Goal: Use online tool/utility: Use online tool/utility

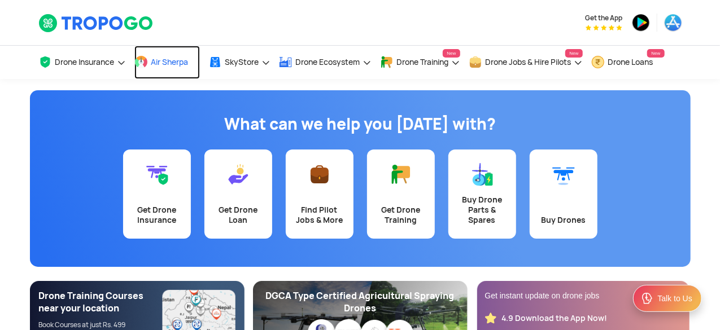
click at [166, 68] on link "Air Sherpa" at bounding box center [167, 62] width 66 height 33
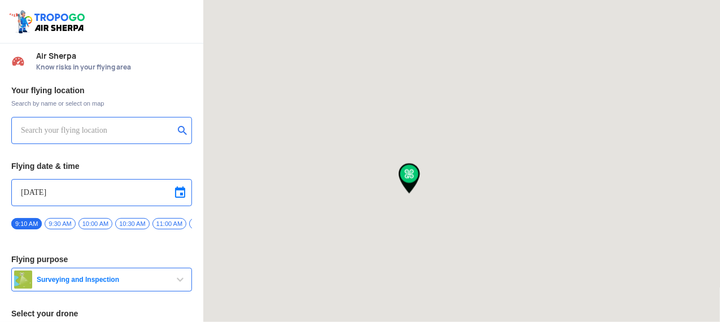
type input "MINDSPACE-2, INFOCITY PARK, Madhapur, Hyderabad, Telangana 500081, India"
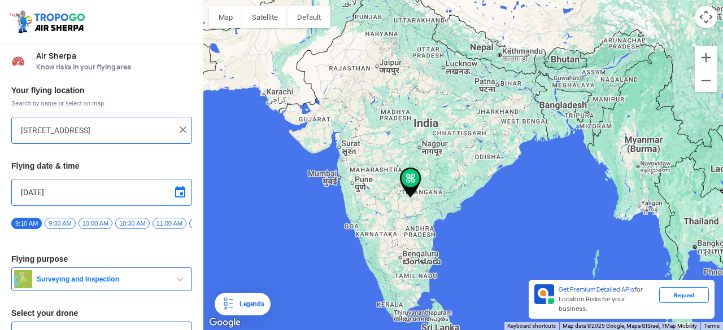
click at [182, 129] on img at bounding box center [182, 129] width 11 height 11
click at [127, 132] on input "text" at bounding box center [97, 131] width 153 height 14
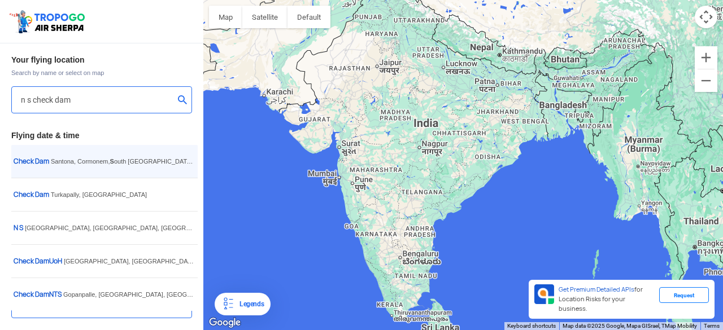
scroll to position [66, 0]
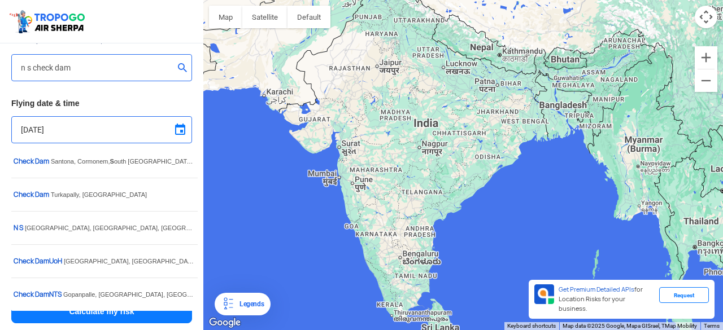
click at [302, 159] on div at bounding box center [463, 165] width 520 height 330
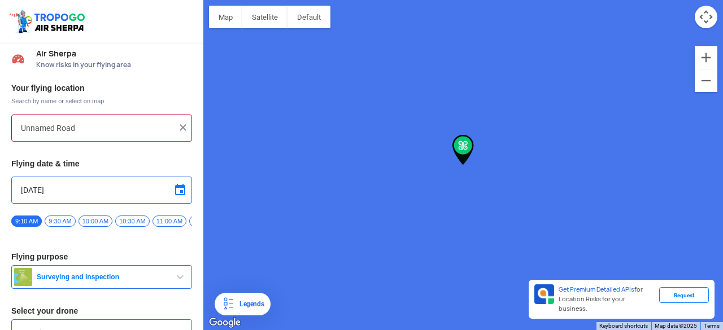
scroll to position [0, 0]
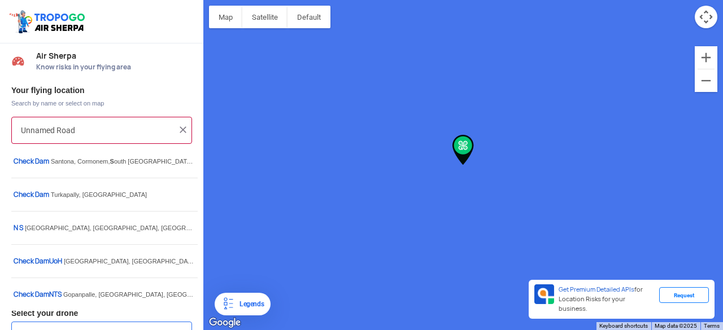
click at [70, 135] on input "Unnamed Road" at bounding box center [97, 131] width 153 height 14
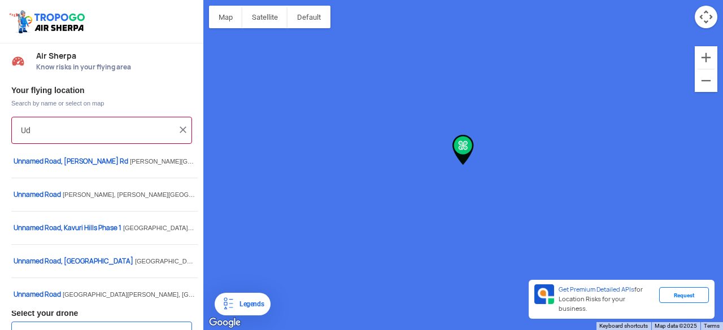
type input "d"
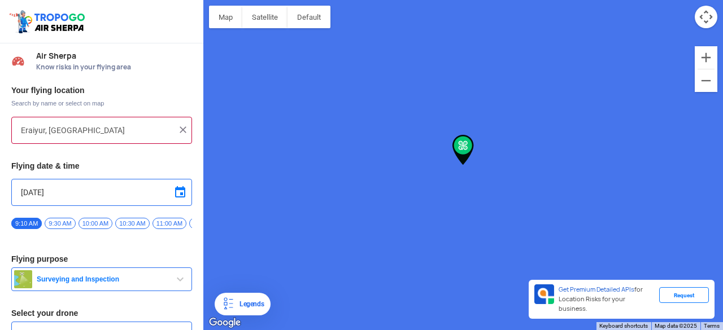
type input "Eraiyur, Tamil Nadu 607201, India"
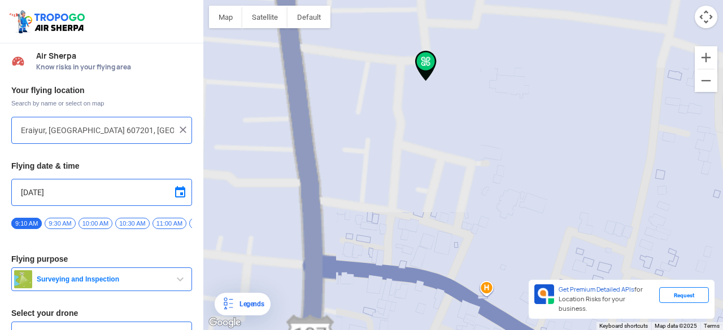
drag, startPoint x: 414, startPoint y: 97, endPoint x: 385, endPoint y: 271, distance: 176.4
click at [385, 268] on div at bounding box center [463, 165] width 520 height 330
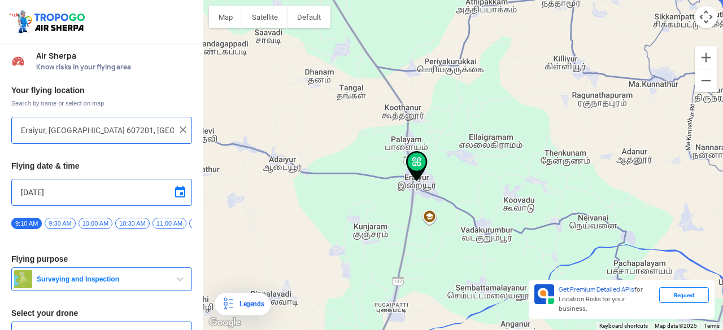
drag, startPoint x: 475, startPoint y: 263, endPoint x: 459, endPoint y: 219, distance: 47.3
click at [459, 219] on div at bounding box center [463, 165] width 520 height 330
click at [183, 132] on img at bounding box center [182, 129] width 11 height 11
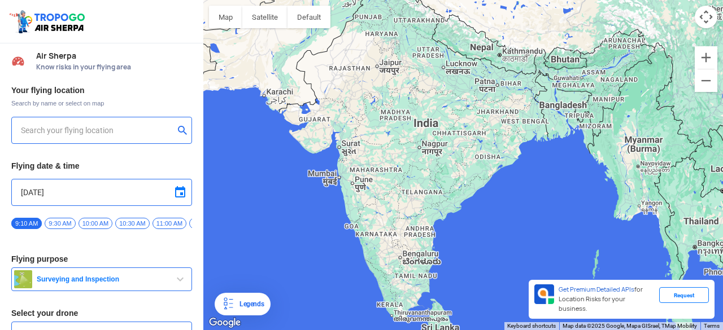
click at [99, 134] on input "text" at bounding box center [97, 131] width 153 height 14
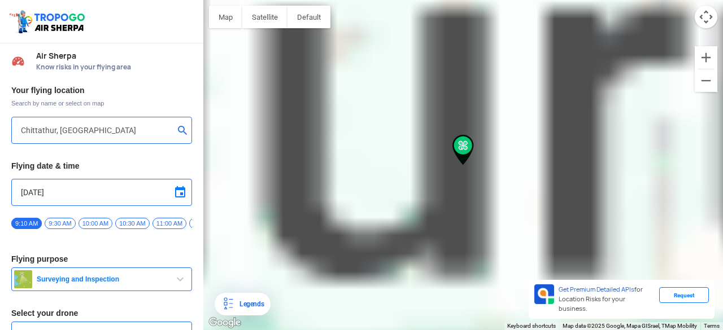
type input "Chittathur, Tamil Nadu 602021, India"
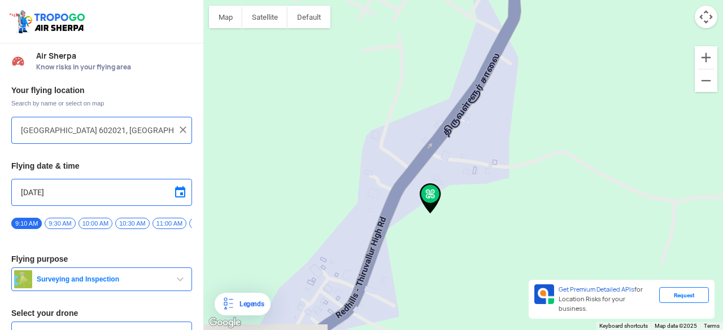
drag, startPoint x: 536, startPoint y: 159, endPoint x: 477, endPoint y: 145, distance: 59.7
click at [478, 145] on div at bounding box center [463, 165] width 520 height 330
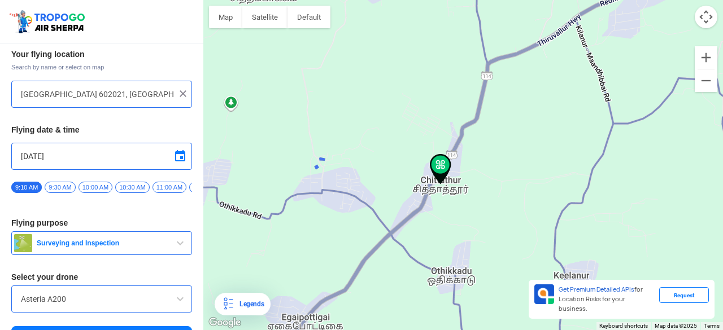
scroll to position [66, 0]
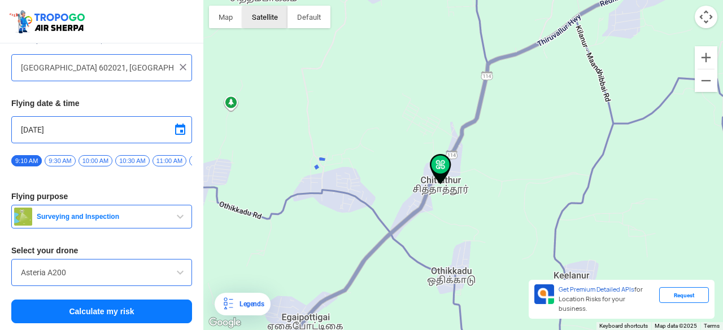
click at [272, 23] on button "Satellite" at bounding box center [264, 17] width 45 height 23
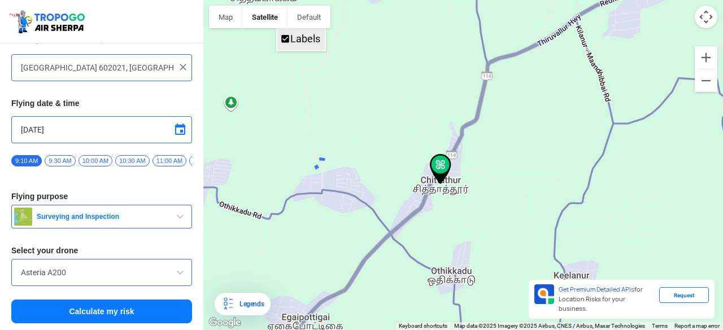
click at [298, 41] on label "Labels" at bounding box center [305, 39] width 30 height 12
click at [299, 38] on label "Labels" at bounding box center [305, 39] width 30 height 12
click at [259, 19] on button "Satellite" at bounding box center [264, 17] width 45 height 23
click at [227, 19] on button "Map" at bounding box center [225, 17] width 33 height 23
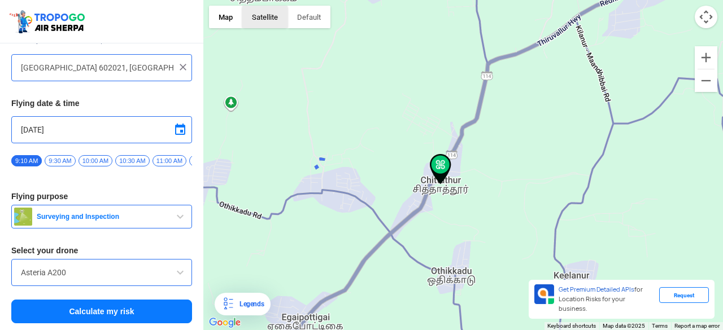
drag, startPoint x: 258, startPoint y: 8, endPoint x: 286, endPoint y: 10, distance: 28.3
click at [260, 10] on button "Satellite" at bounding box center [264, 17] width 45 height 23
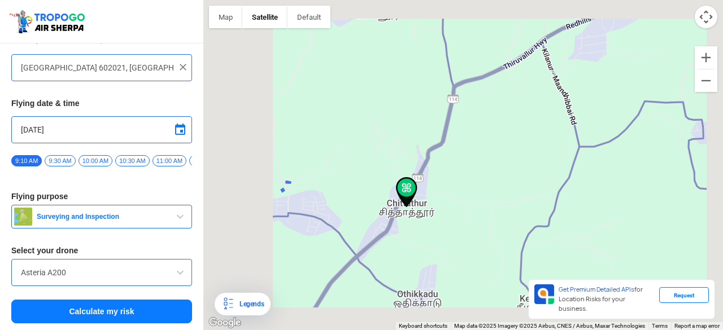
drag, startPoint x: 526, startPoint y: 193, endPoint x: 451, endPoint y: 221, distance: 80.5
click at [471, 229] on div at bounding box center [463, 165] width 520 height 330
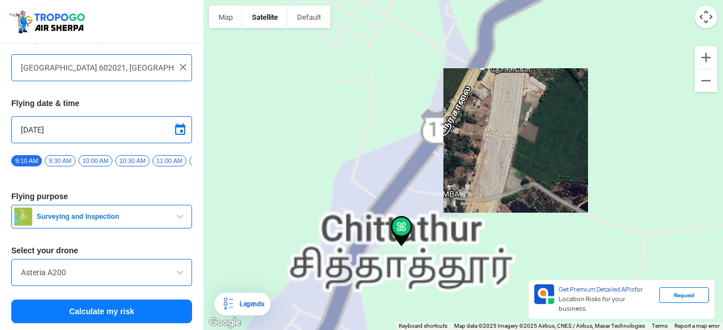
click at [250, 303] on div "Legends" at bounding box center [249, 305] width 29 height 14
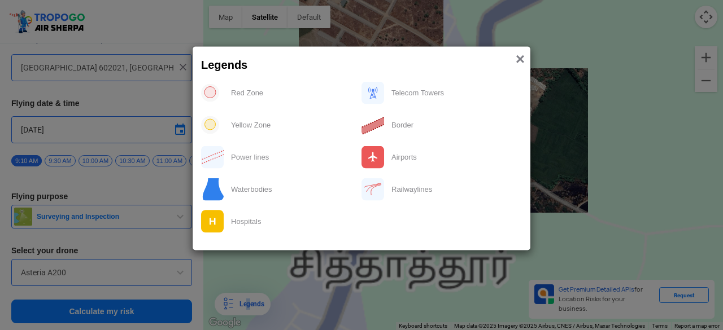
click at [520, 54] on span "×" at bounding box center [520, 59] width 9 height 18
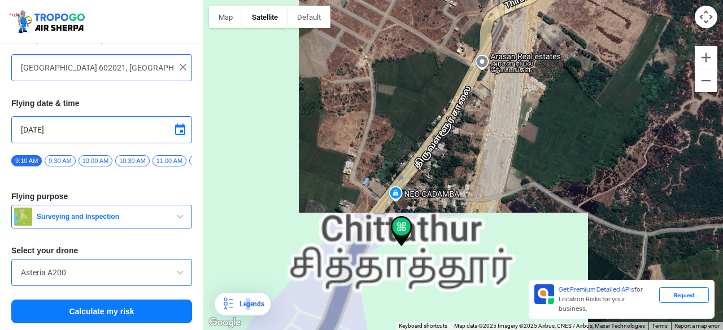
click at [229, 304] on img at bounding box center [228, 305] width 14 height 14
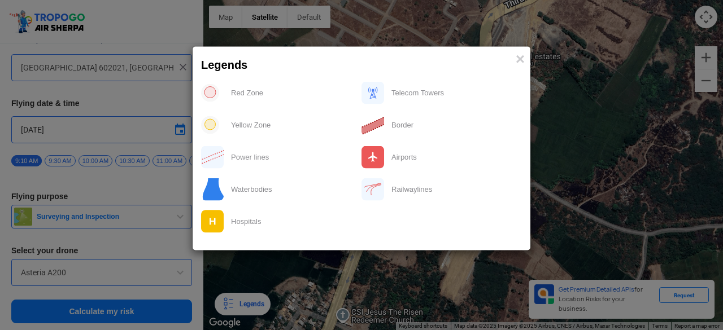
click at [230, 94] on div "Red Zone" at bounding box center [292, 92] width 137 height 23
click at [523, 60] on span "×" at bounding box center [520, 59] width 9 height 18
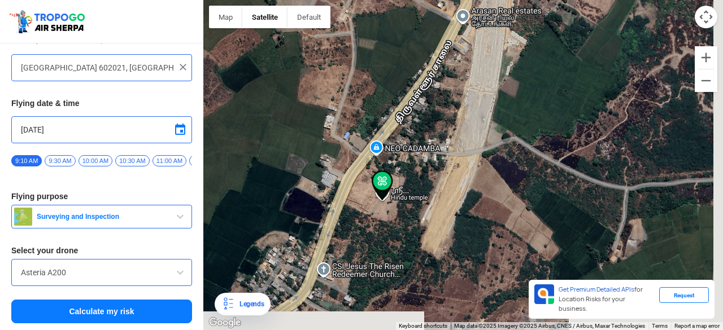
click at [106, 314] on button "Calculate my risk" at bounding box center [101, 312] width 181 height 24
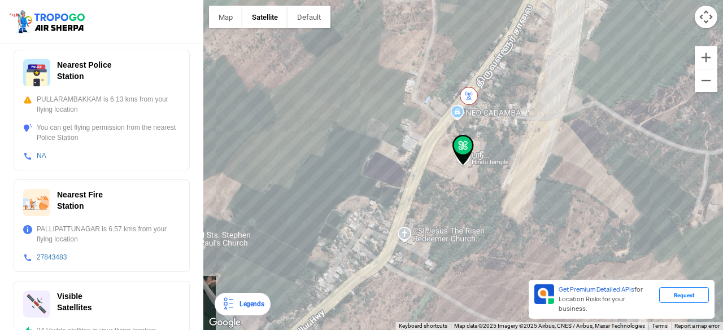
scroll to position [467, 0]
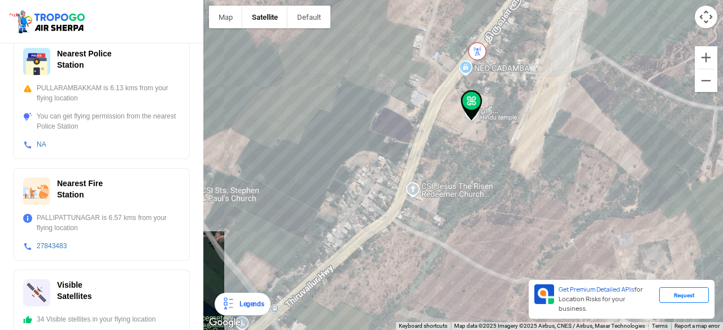
drag, startPoint x: 393, startPoint y: 221, endPoint x: 401, endPoint y: 175, distance: 47.0
click at [401, 175] on div at bounding box center [463, 165] width 520 height 330
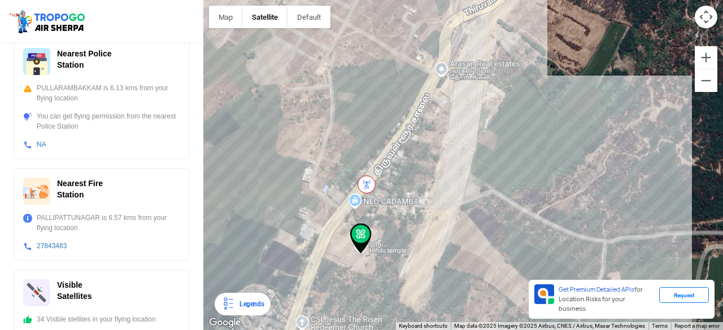
drag, startPoint x: 475, startPoint y: 181, endPoint x: 328, endPoint y: 357, distance: 229.4
click at [328, 330] on html "Location Risk Score Air Sherpa Know risks in your flying area Your flying risk …" at bounding box center [361, 165] width 723 height 330
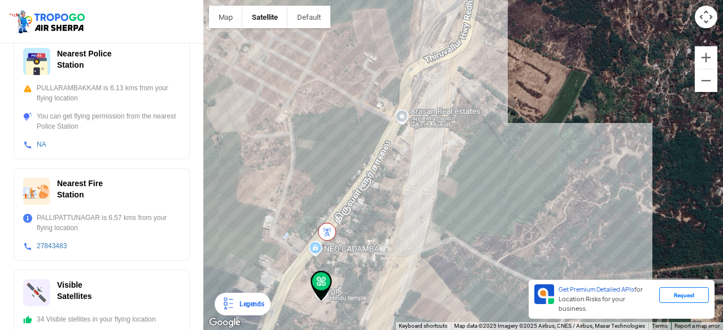
drag, startPoint x: 301, startPoint y: 306, endPoint x: 320, endPoint y: 282, distance: 30.5
click at [320, 282] on img at bounding box center [321, 286] width 21 height 31
click at [415, 105] on div at bounding box center [463, 165] width 520 height 330
click at [415, 106] on div at bounding box center [463, 165] width 520 height 330
drag, startPoint x: 447, startPoint y: 118, endPoint x: 419, endPoint y: 186, distance: 73.7
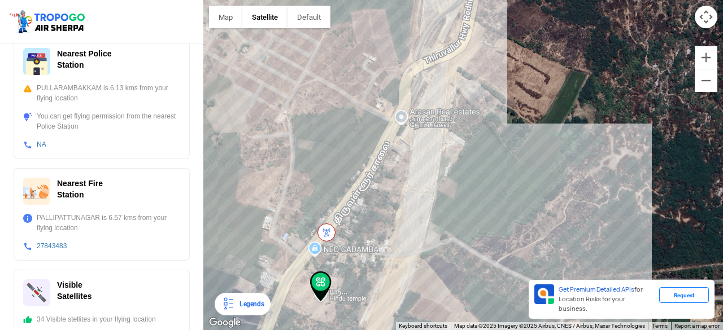
click at [384, 222] on div at bounding box center [463, 165] width 520 height 330
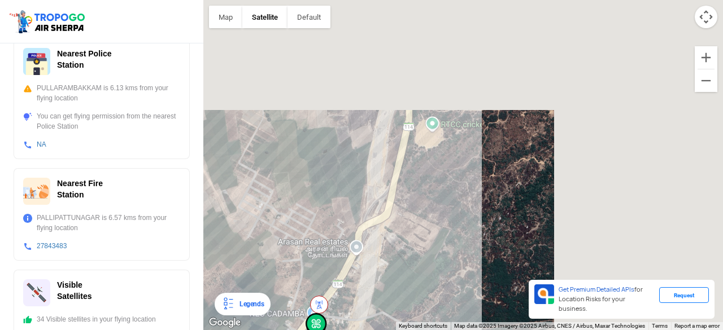
drag, startPoint x: 494, startPoint y: 120, endPoint x: 425, endPoint y: 226, distance: 125.8
click at [425, 225] on div at bounding box center [463, 165] width 520 height 330
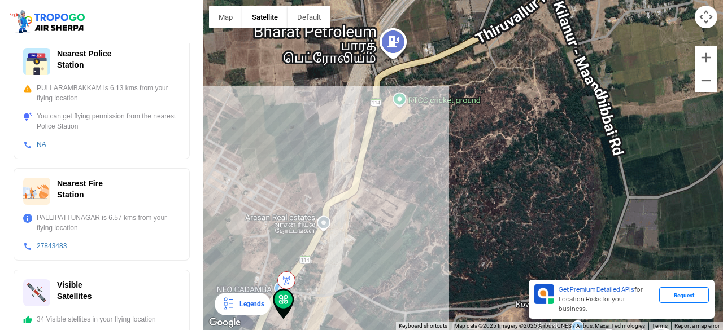
drag, startPoint x: 330, startPoint y: 295, endPoint x: 305, endPoint y: 280, distance: 29.9
click at [315, 264] on div at bounding box center [463, 165] width 520 height 330
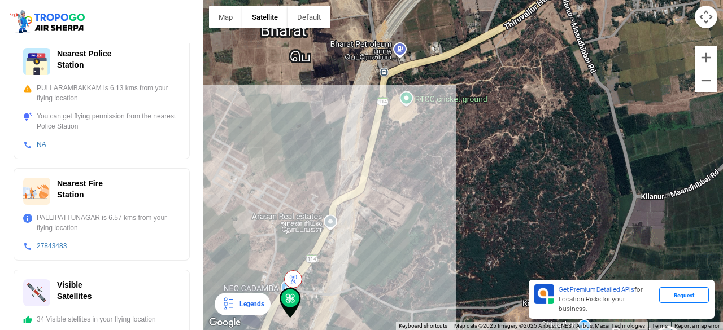
drag, startPoint x: 289, startPoint y: 304, endPoint x: 297, endPoint y: 301, distance: 8.6
click at [297, 301] on img at bounding box center [290, 303] width 21 height 31
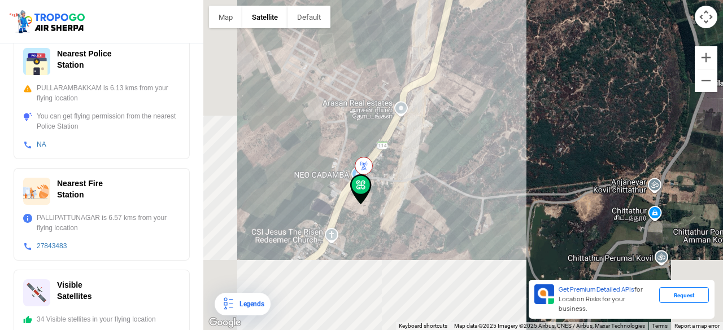
drag, startPoint x: 483, startPoint y: 268, endPoint x: 542, endPoint y: 184, distance: 103.0
click at [539, 181] on div at bounding box center [463, 165] width 520 height 330
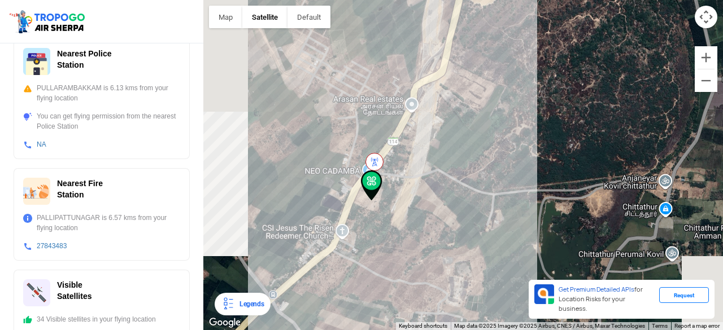
drag, startPoint x: 551, startPoint y: 185, endPoint x: 559, endPoint y: 176, distance: 12.4
click at [559, 176] on div at bounding box center [463, 165] width 520 height 330
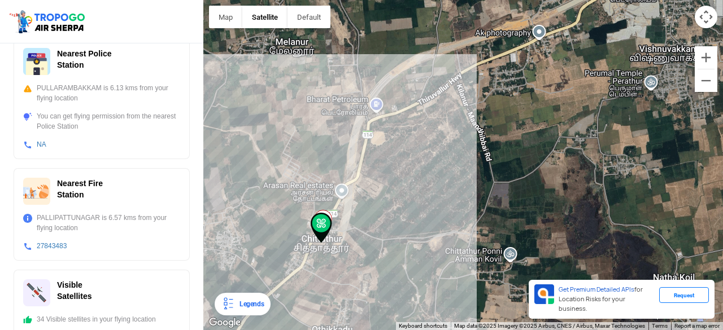
drag, startPoint x: 563, startPoint y: 194, endPoint x: 426, endPoint y: 243, distance: 145.3
click at [426, 243] on div at bounding box center [463, 165] width 520 height 330
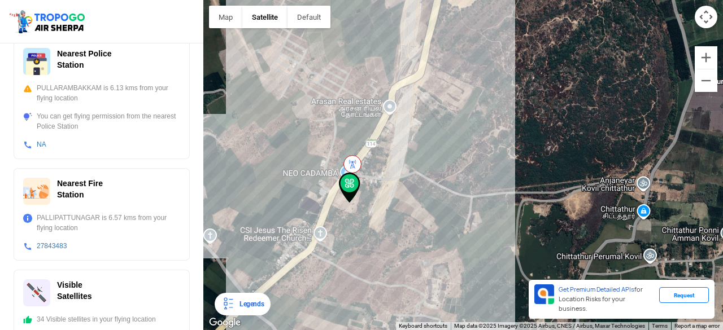
drag, startPoint x: 389, startPoint y: 238, endPoint x: 467, endPoint y: 187, distance: 92.6
click at [467, 187] on div at bounding box center [463, 165] width 520 height 330
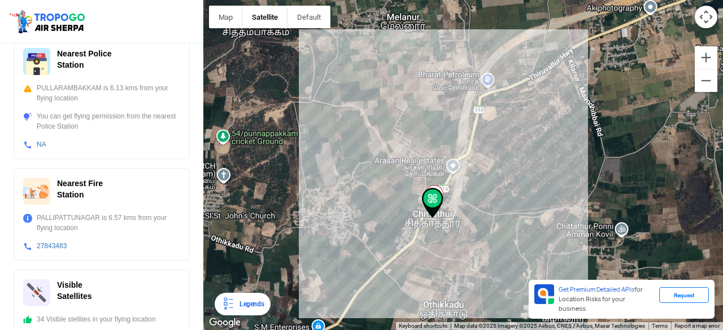
drag, startPoint x: 507, startPoint y: 167, endPoint x: 512, endPoint y: 186, distance: 19.9
click at [512, 186] on div at bounding box center [463, 165] width 520 height 330
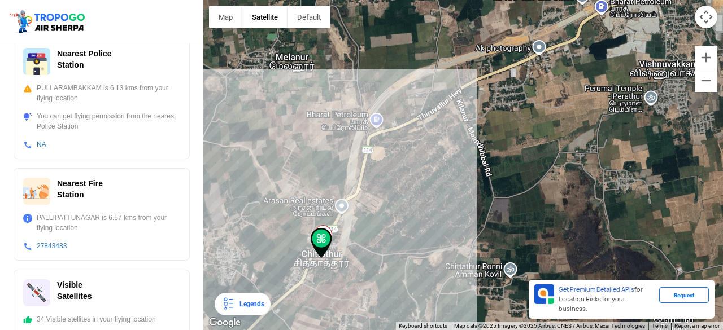
drag, startPoint x: 520, startPoint y: 175, endPoint x: 408, endPoint y: 213, distance: 118.3
click at [408, 213] on div at bounding box center [463, 165] width 520 height 330
click at [357, 172] on div at bounding box center [463, 165] width 520 height 330
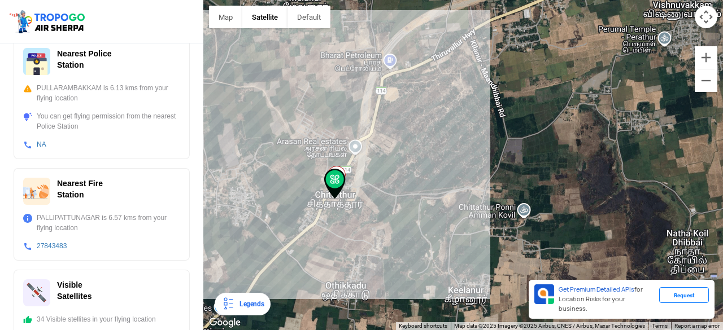
drag, startPoint x: 321, startPoint y: 182, endPoint x: 357, endPoint y: 155, distance: 45.2
click at [356, 155] on div at bounding box center [463, 165] width 520 height 330
